Goal: Find specific page/section: Find specific page/section

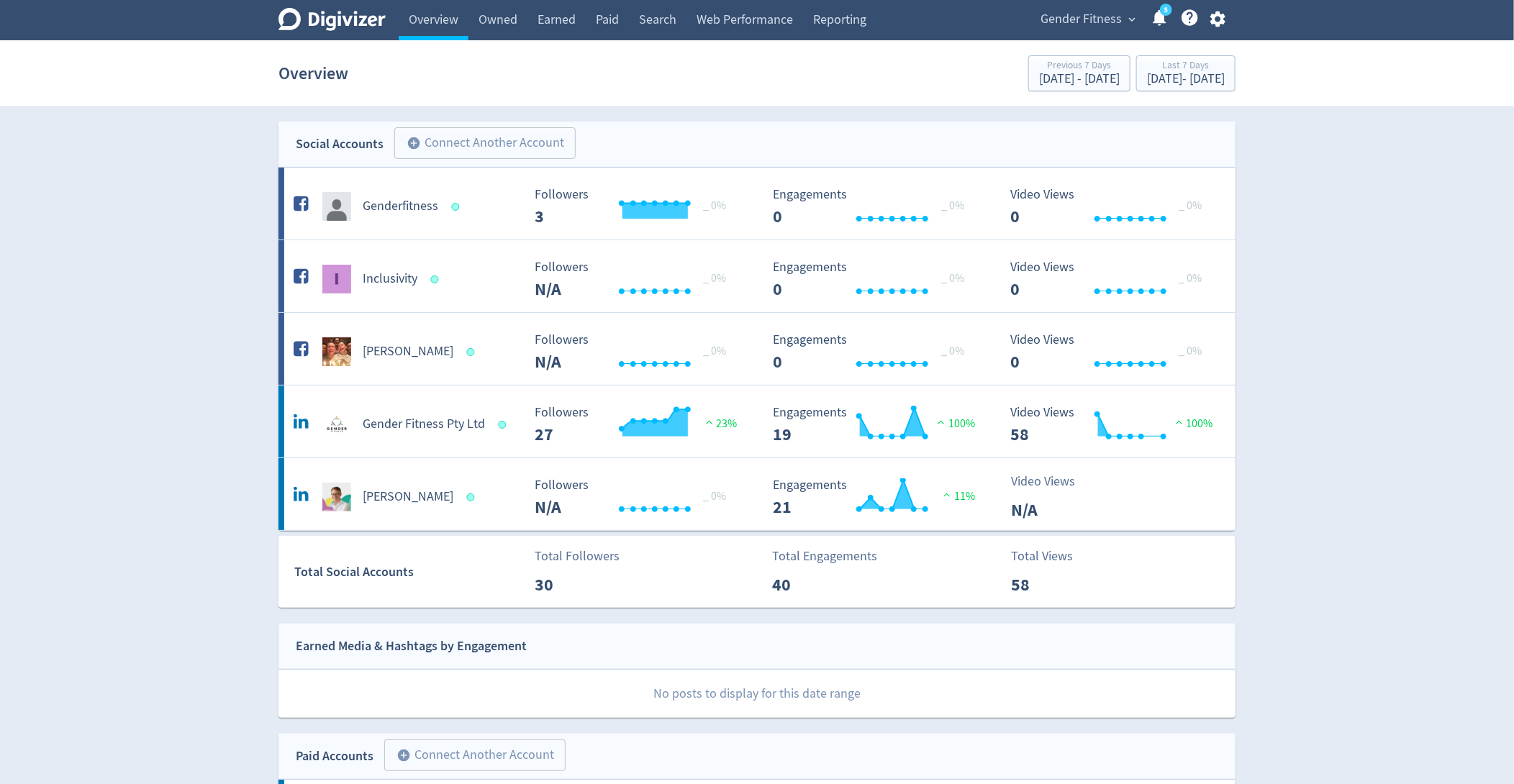
click at [1111, 22] on span "Gender Fitness" at bounding box center [1081, 19] width 82 height 23
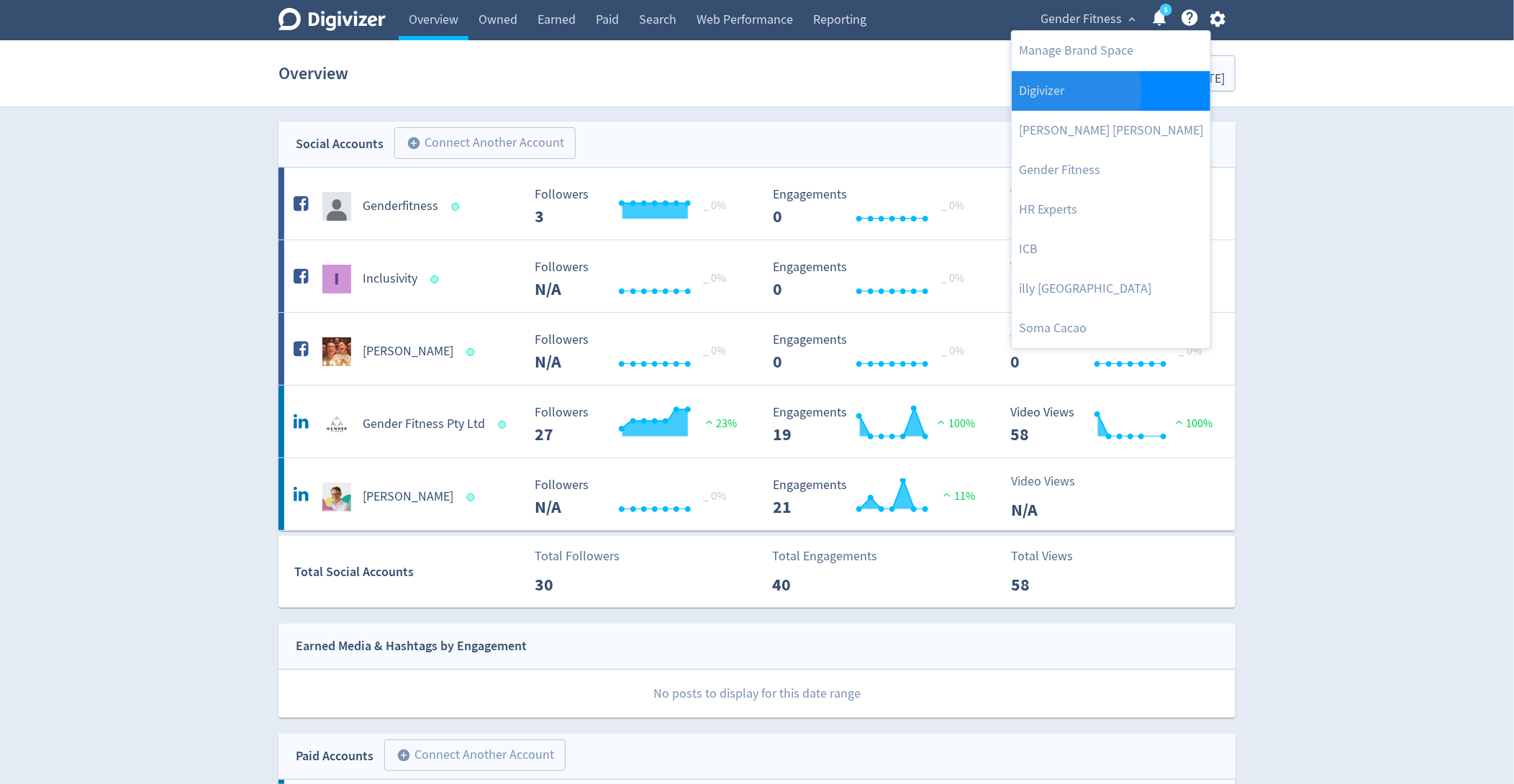
click at [1063, 91] on link "Digivizer" at bounding box center [1111, 91] width 199 height 39
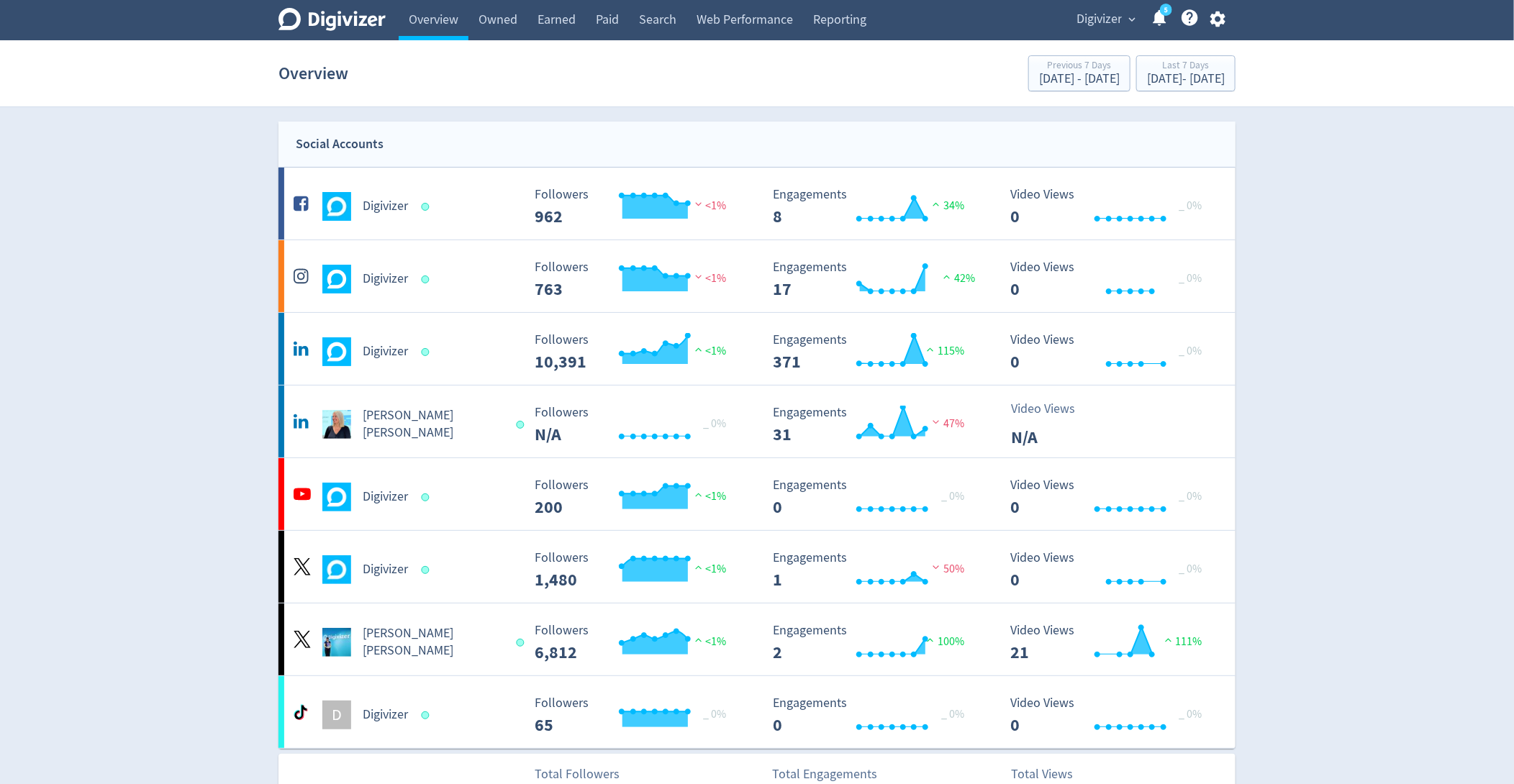
click at [1107, 26] on span "Digivizer" at bounding box center [1100, 19] width 45 height 23
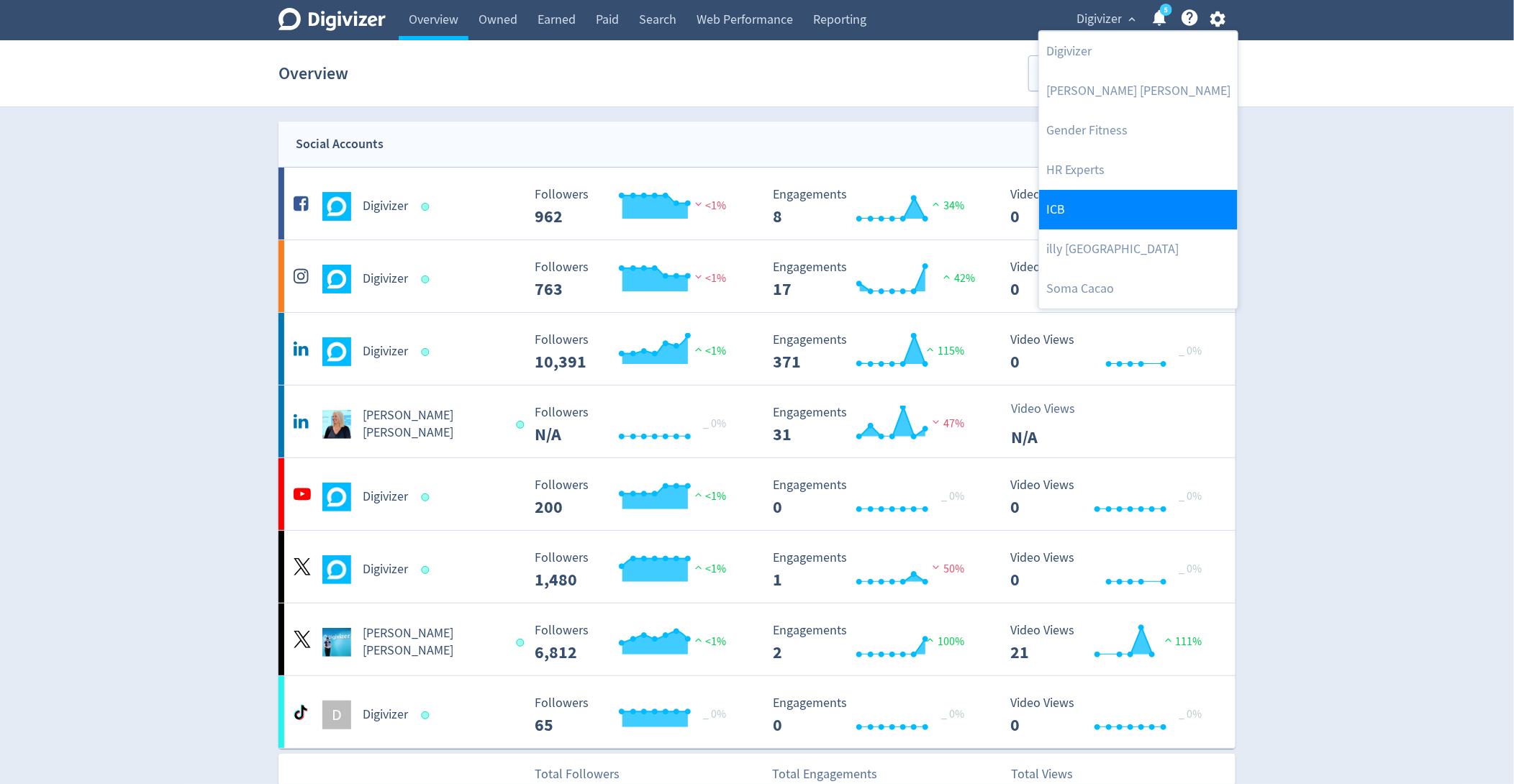
click at [1069, 215] on link "ICB" at bounding box center [1138, 209] width 199 height 39
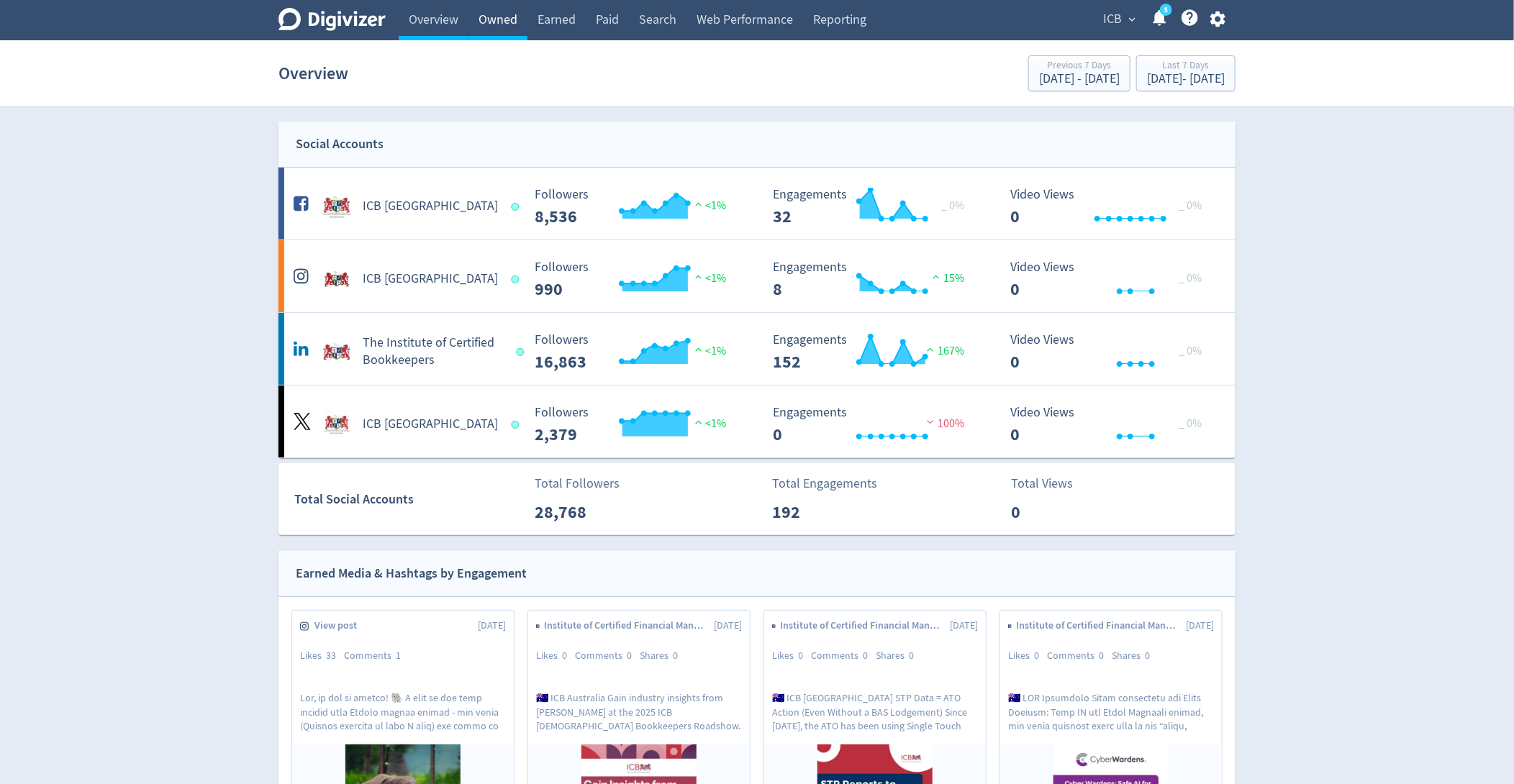
click at [480, 17] on link "Owned" at bounding box center [498, 20] width 59 height 40
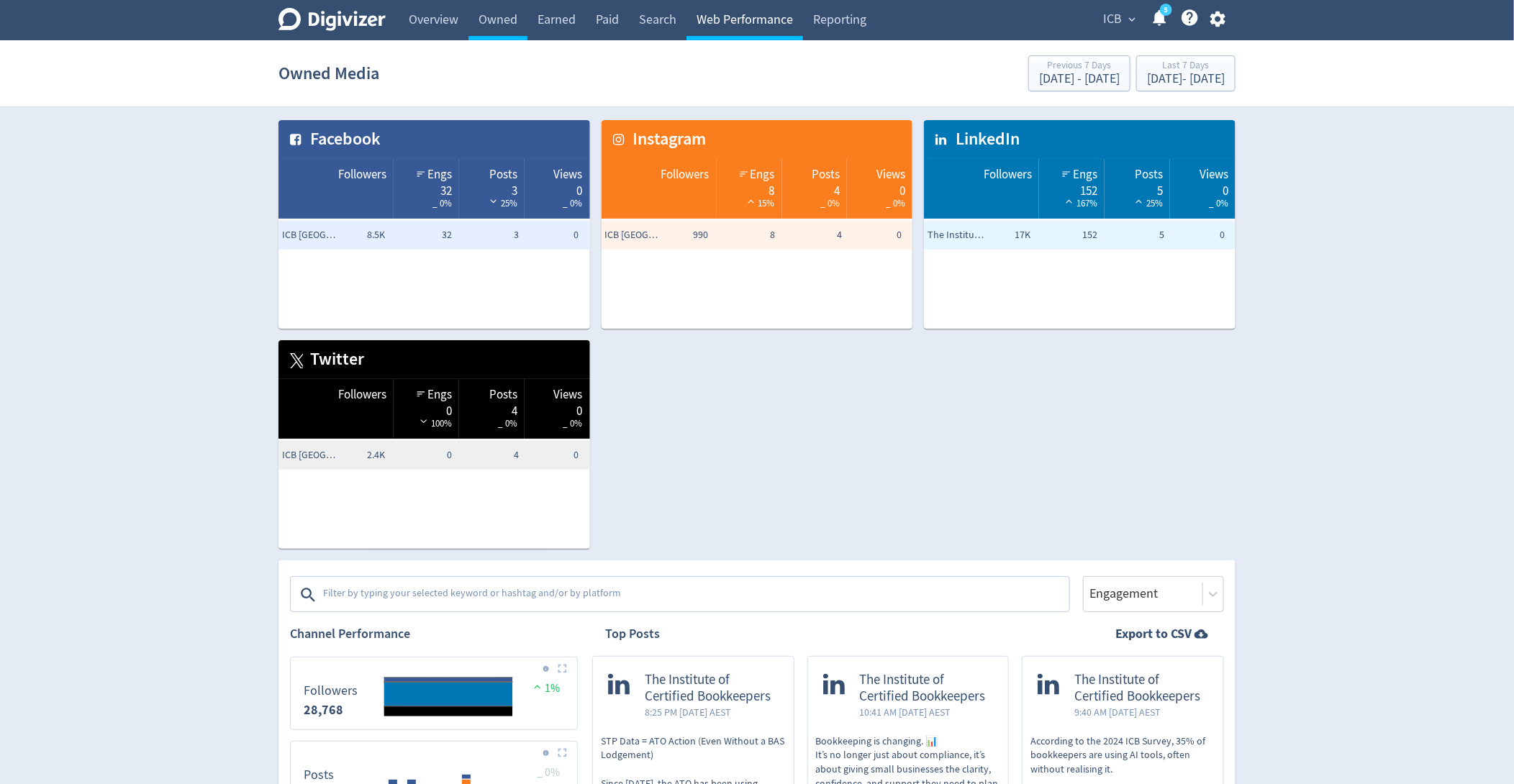
click at [784, 28] on link "Web Performance" at bounding box center [745, 20] width 116 height 40
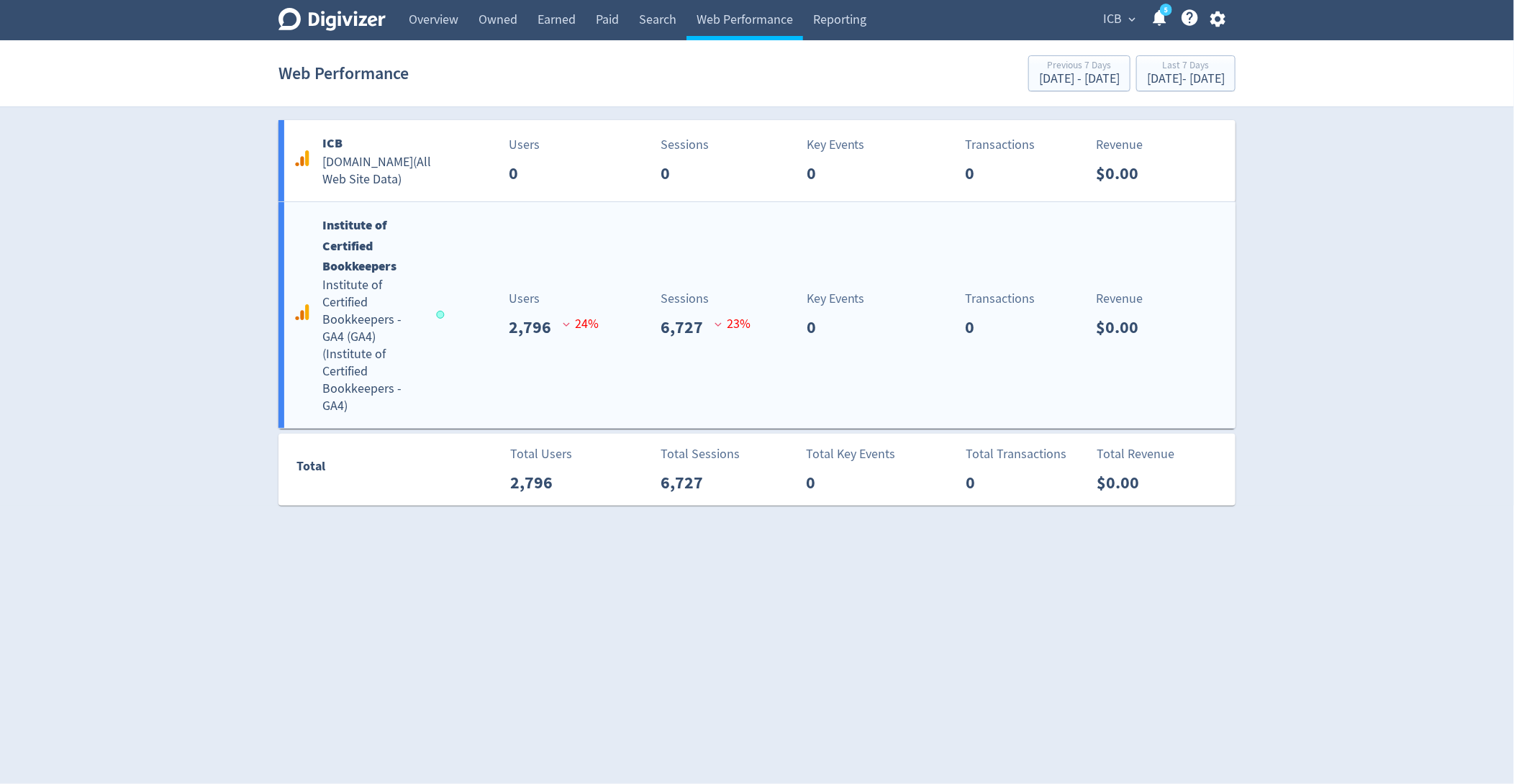
click at [656, 254] on div "Institute of Certified Bookkeepers Institute of Certified Bookkeepers - GA4 (GA…" at bounding box center [757, 315] width 957 height 226
